Goal: Information Seeking & Learning: Check status

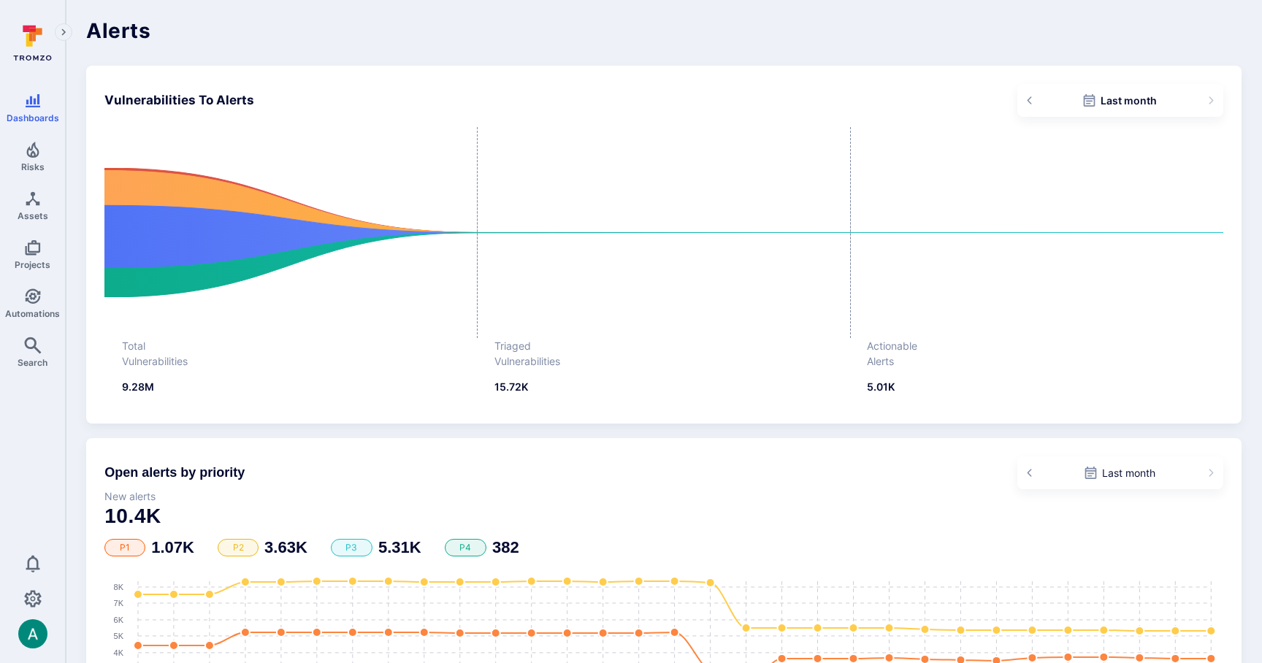
scroll to position [23, 0]
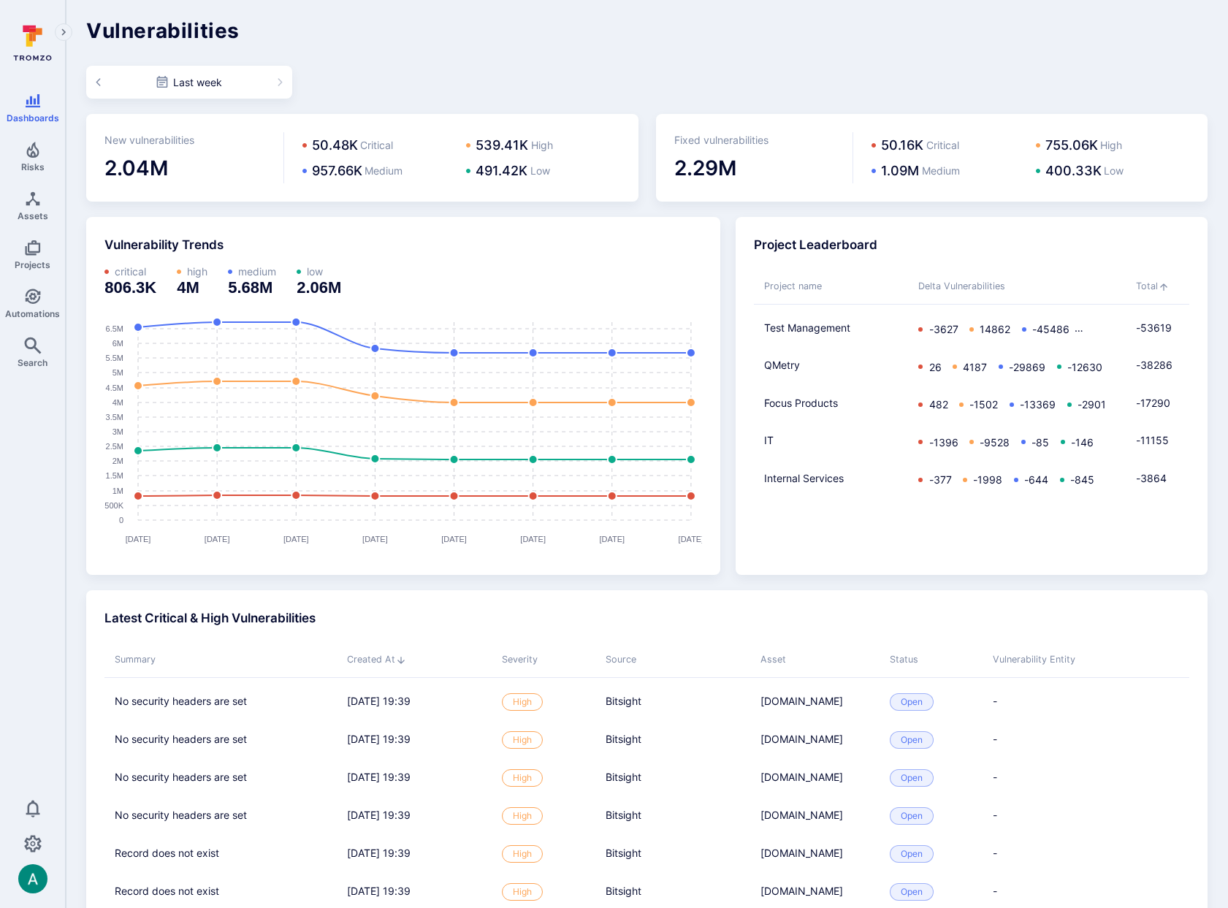
click at [960, 46] on div "Vulnerabilities Last week New vulnerabilities 2.04M 50.48K Critical 539.41K Hig…" at bounding box center [647, 551] width 1162 height 1102
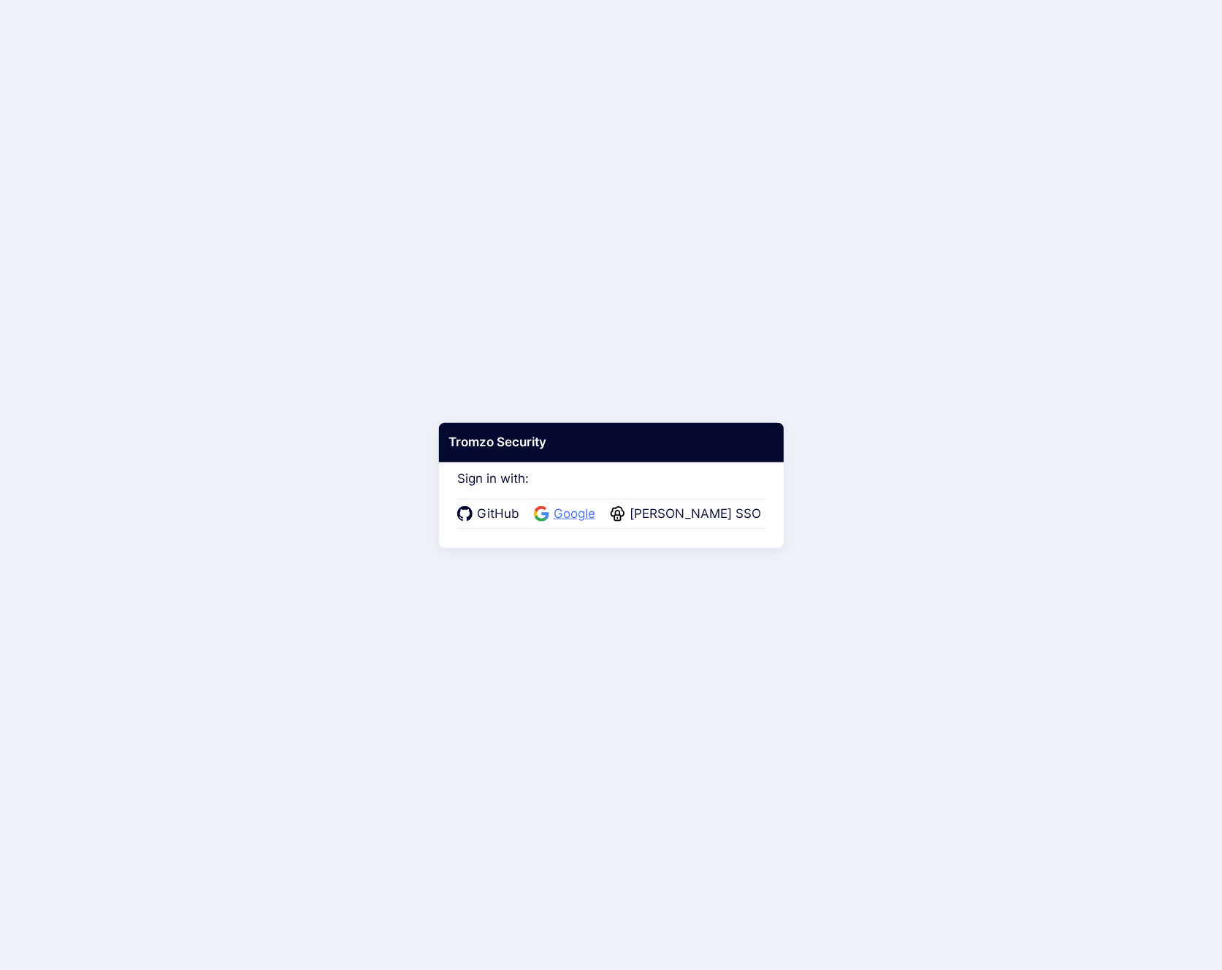
click at [581, 510] on span "Google" at bounding box center [574, 514] width 50 height 19
